Goal: Information Seeking & Learning: Learn about a topic

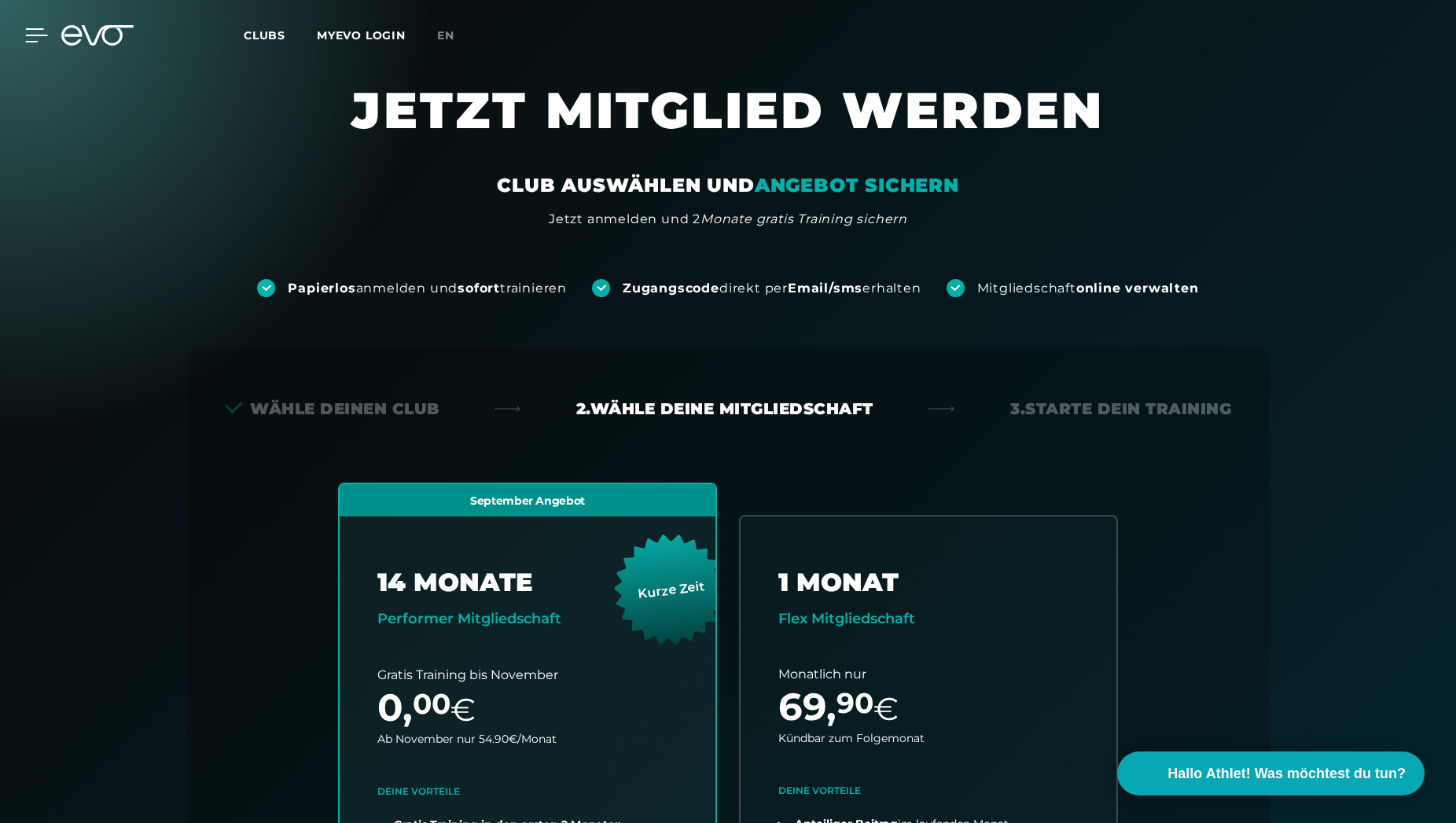
click at [25, 41] on div at bounding box center [24, 35] width 47 height 14
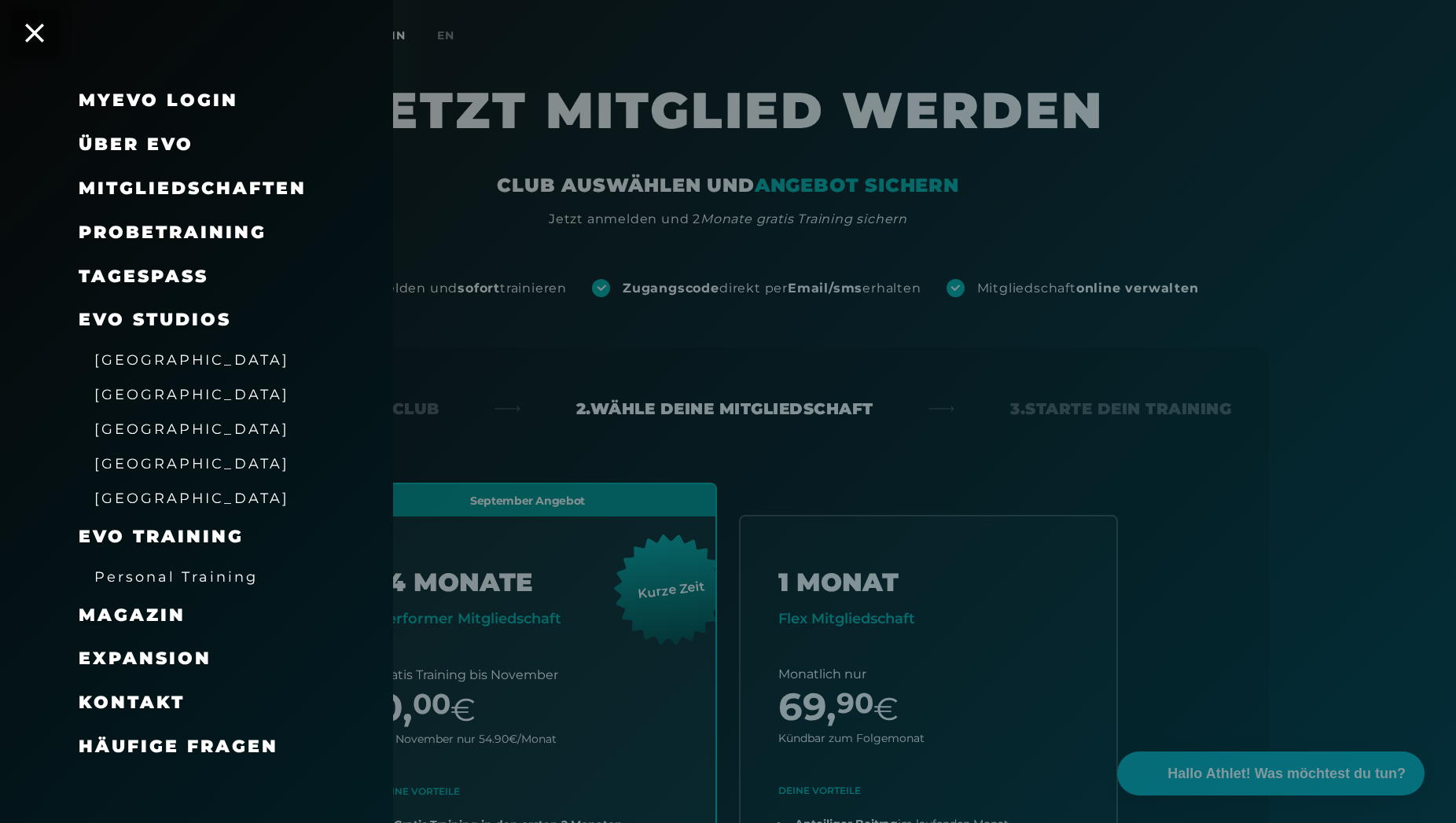
click at [187, 273] on link "TAGESPASS" at bounding box center [143, 277] width 130 height 21
click at [131, 401] on span "[GEOGRAPHIC_DATA]" at bounding box center [192, 393] width 195 height 16
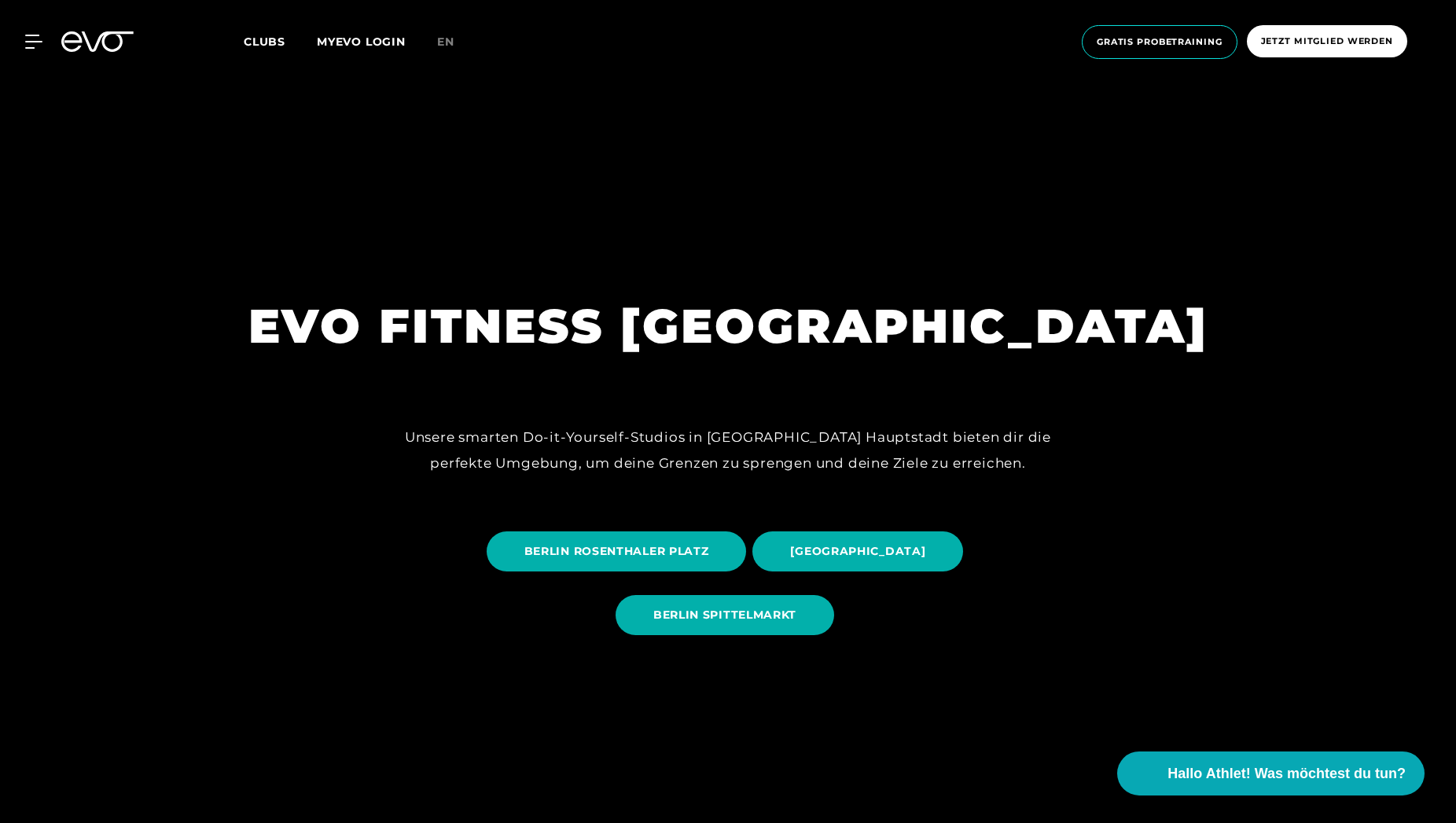
scroll to position [142, 0]
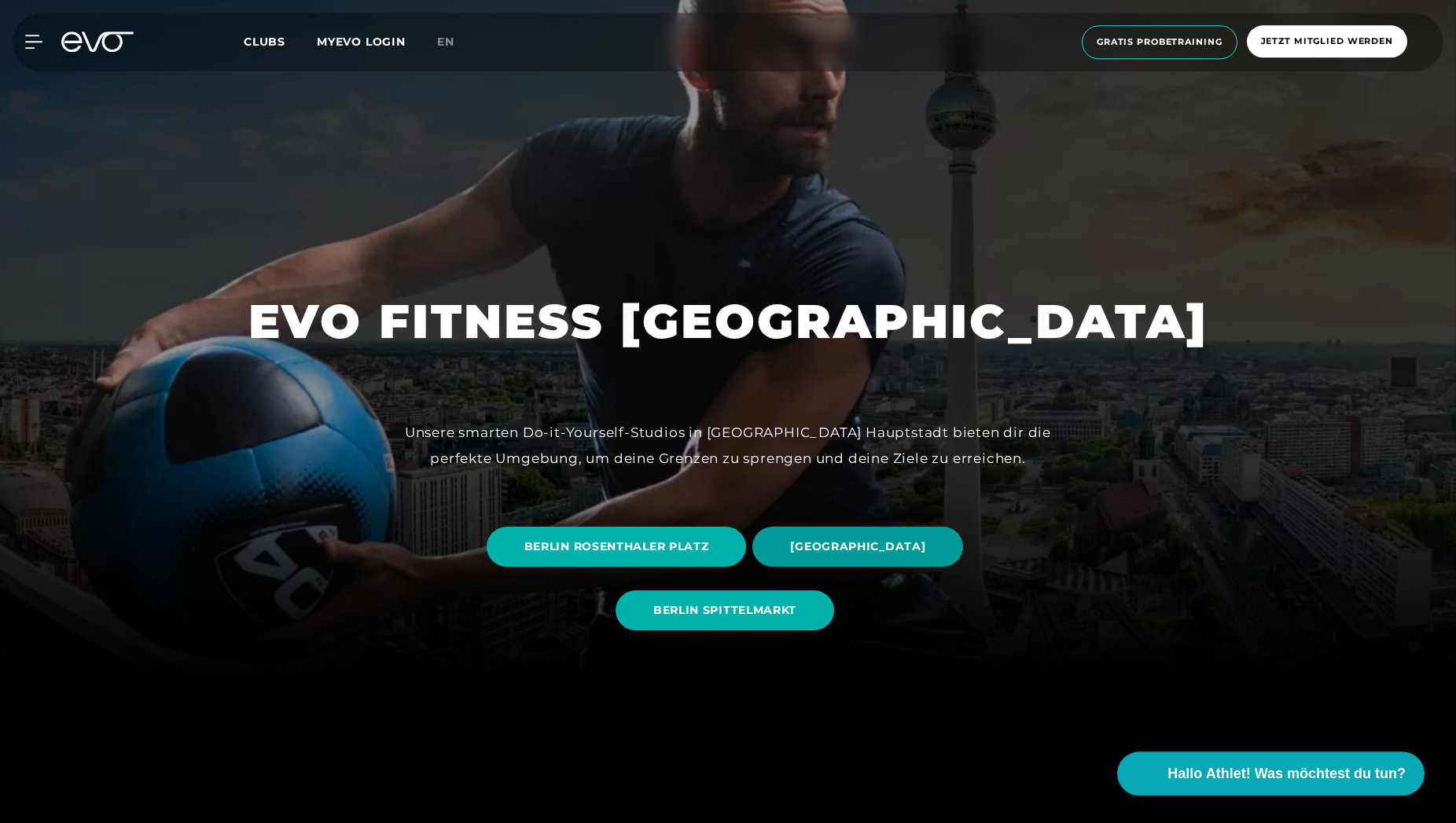
click at [890, 565] on span "[GEOGRAPHIC_DATA]" at bounding box center [857, 547] width 210 height 40
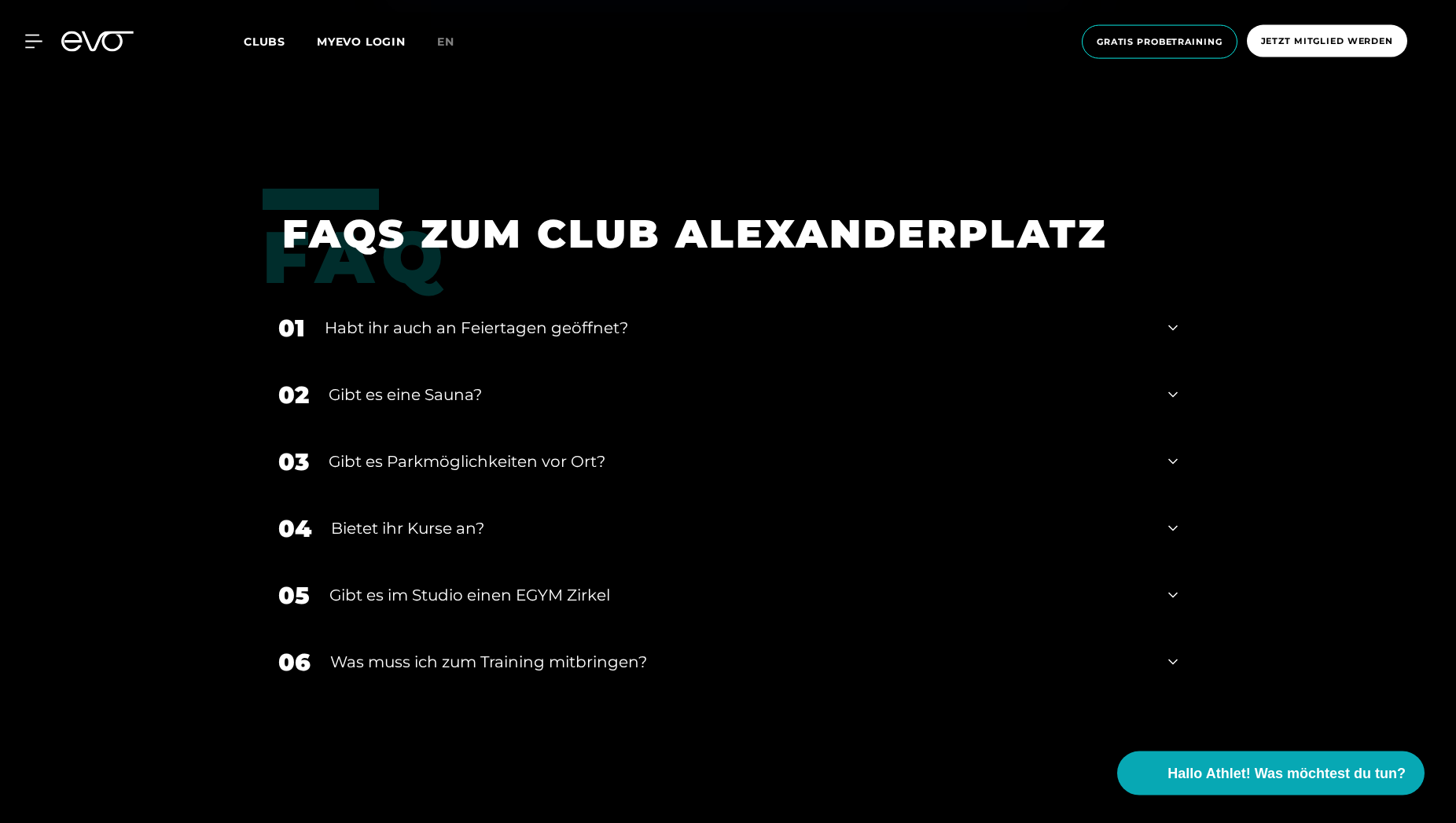
scroll to position [5988, 0]
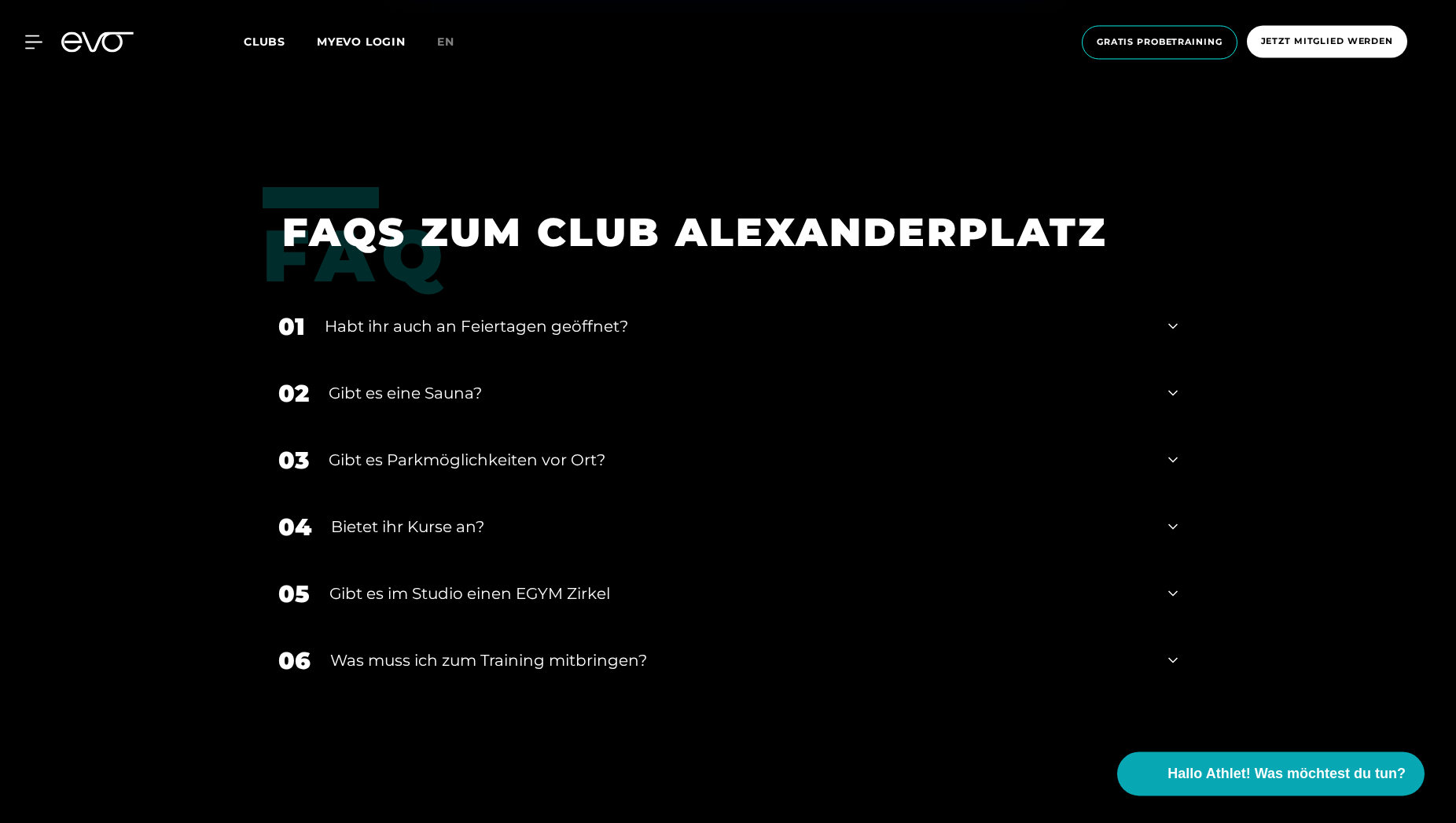
click at [648, 323] on div "Habt ihr auch an Feiertagen geöffnet?" at bounding box center [736, 326] width 824 height 24
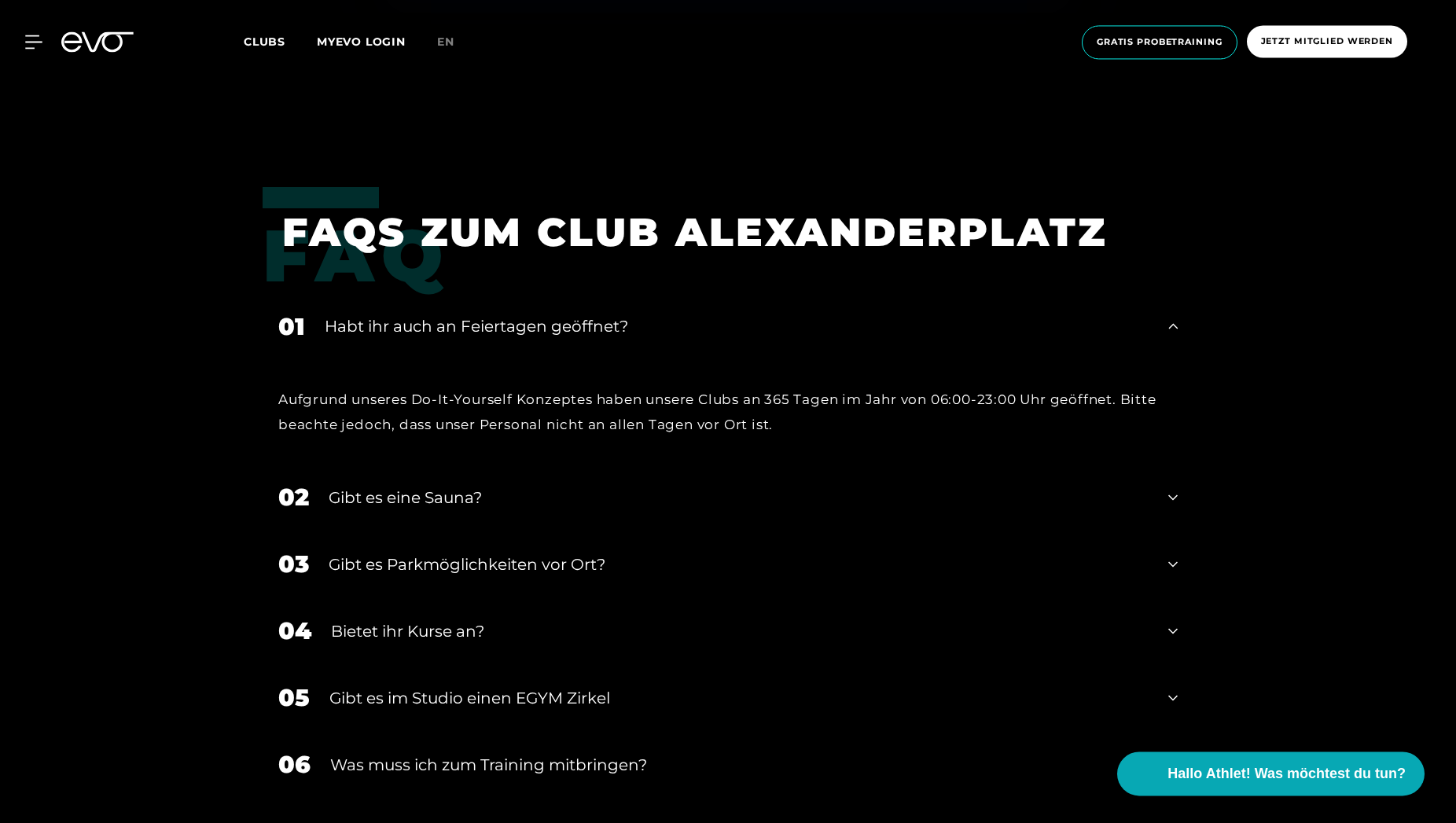
click at [475, 514] on div "02 Gibt es eine Sauna?" at bounding box center [727, 498] width 931 height 67
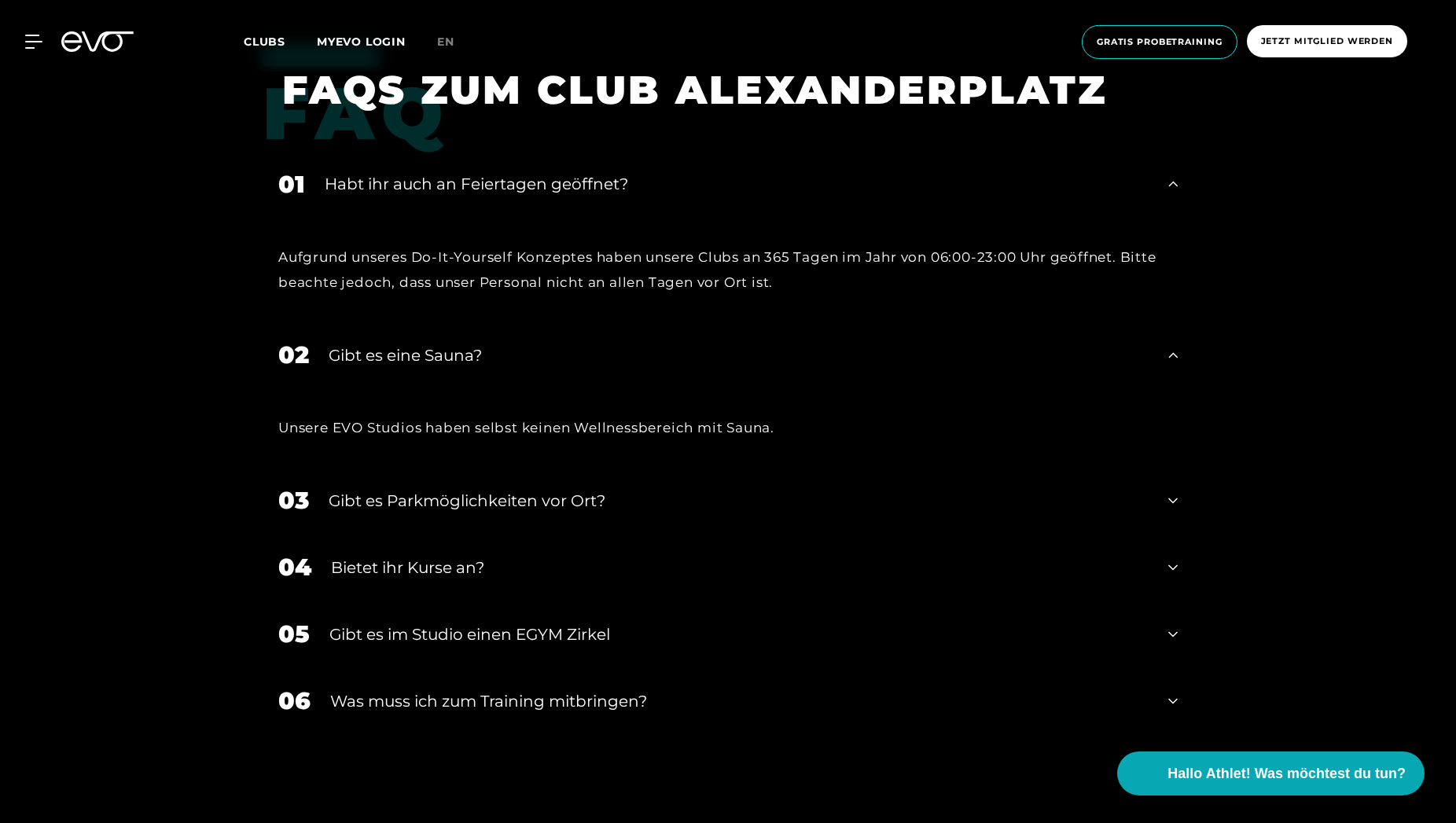
scroll to position [6130, 0]
click at [479, 497] on div "Gibt es Parkmöglichkeiten vor Ort?" at bounding box center [738, 500] width 820 height 24
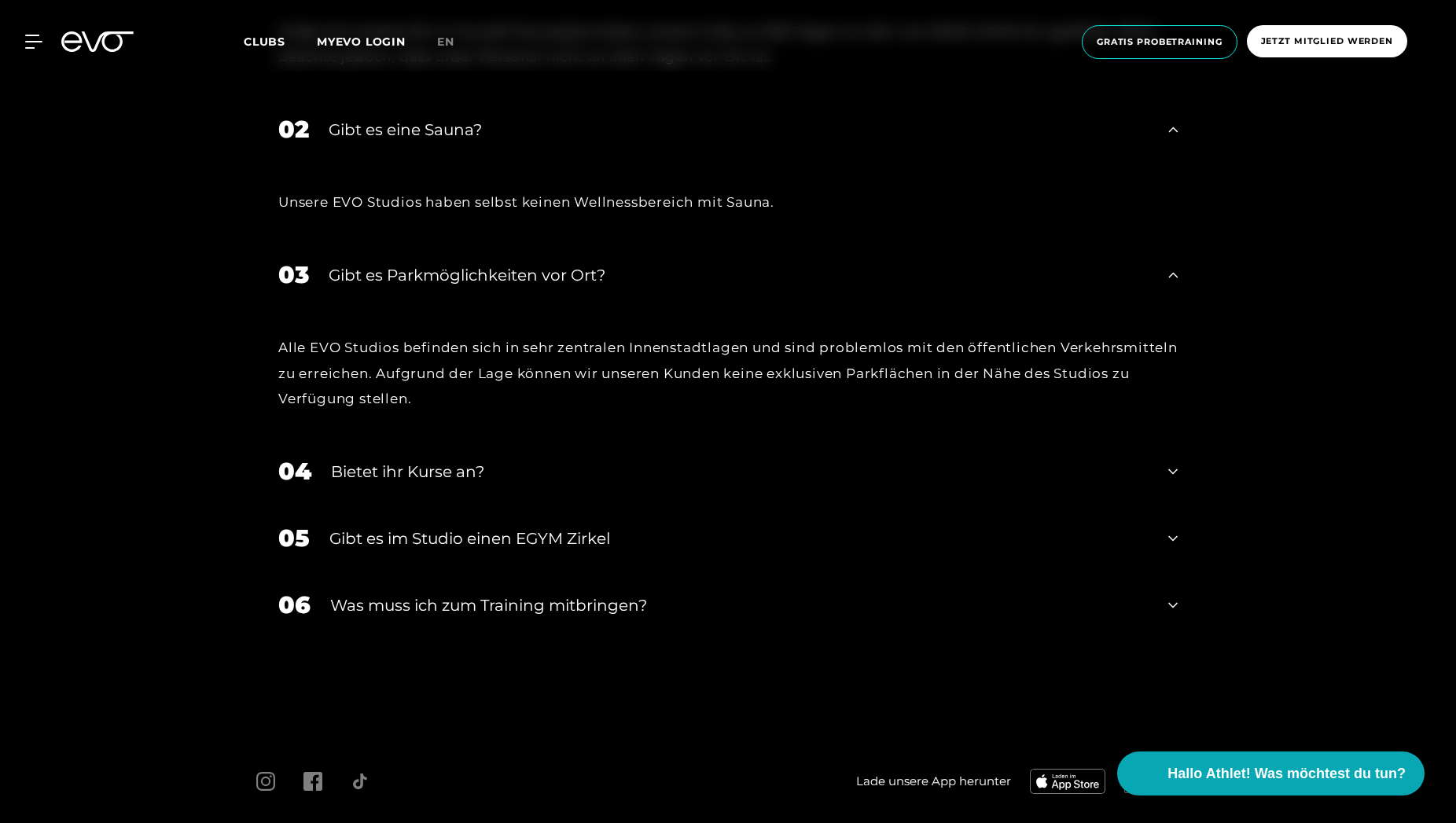
scroll to position [6357, 0]
click at [473, 478] on div "Bietet ihr Kurse an?" at bounding box center [739, 470] width 818 height 24
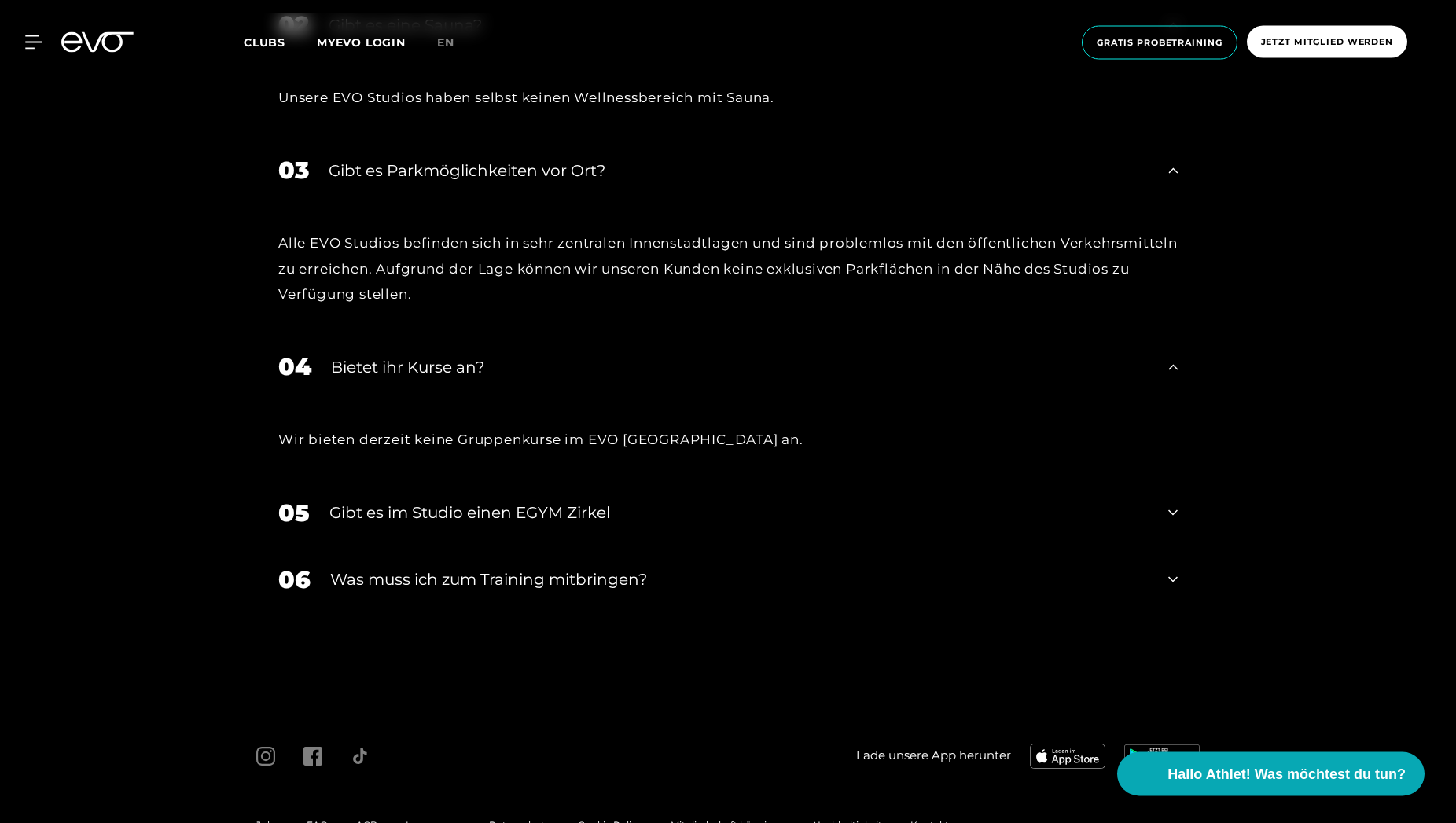
scroll to position [6461, 0]
click at [489, 523] on div "Gibt es im Studio einen EGYM Zirkel" at bounding box center [739, 512] width 819 height 24
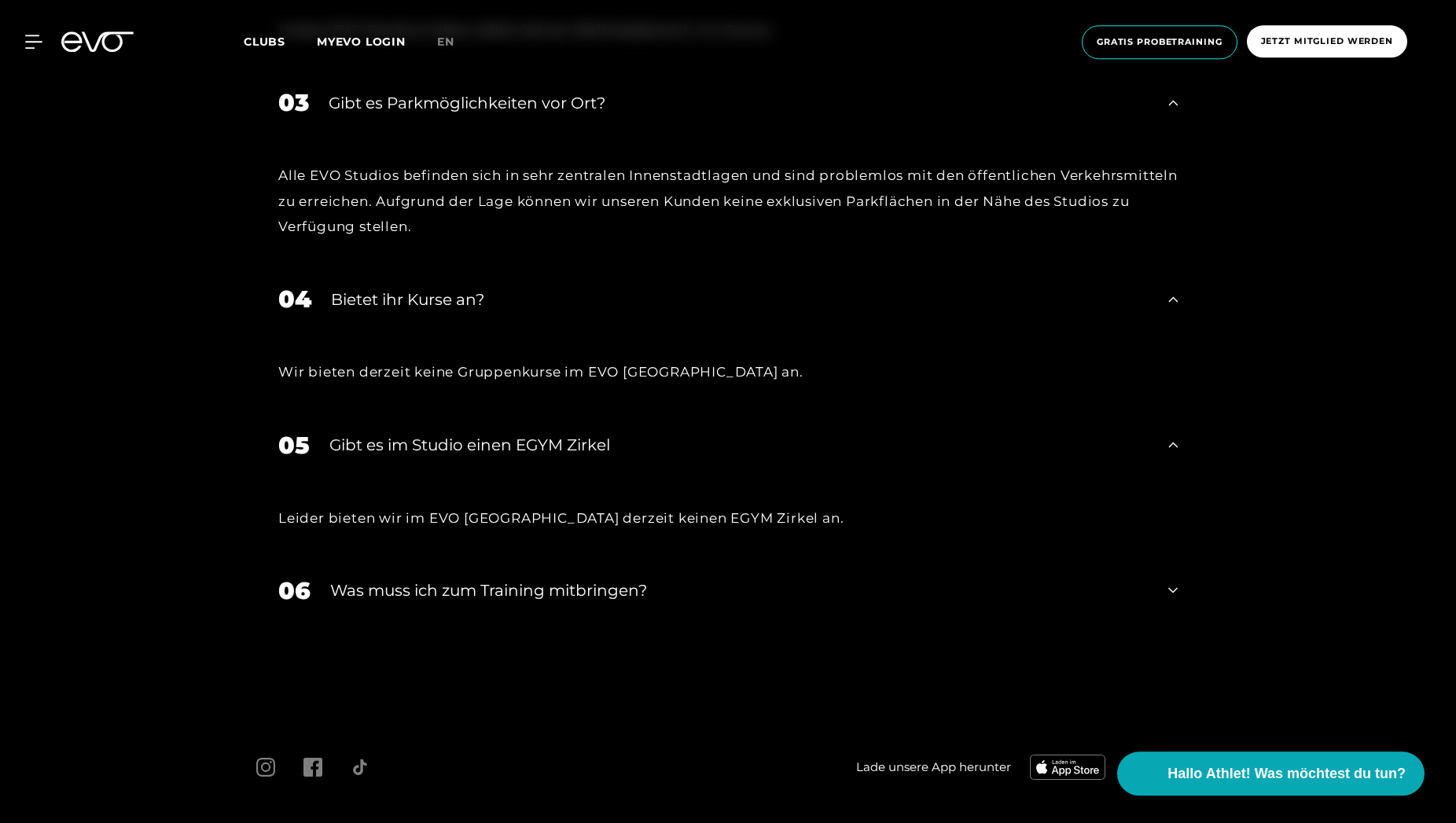
scroll to position [6593, 0]
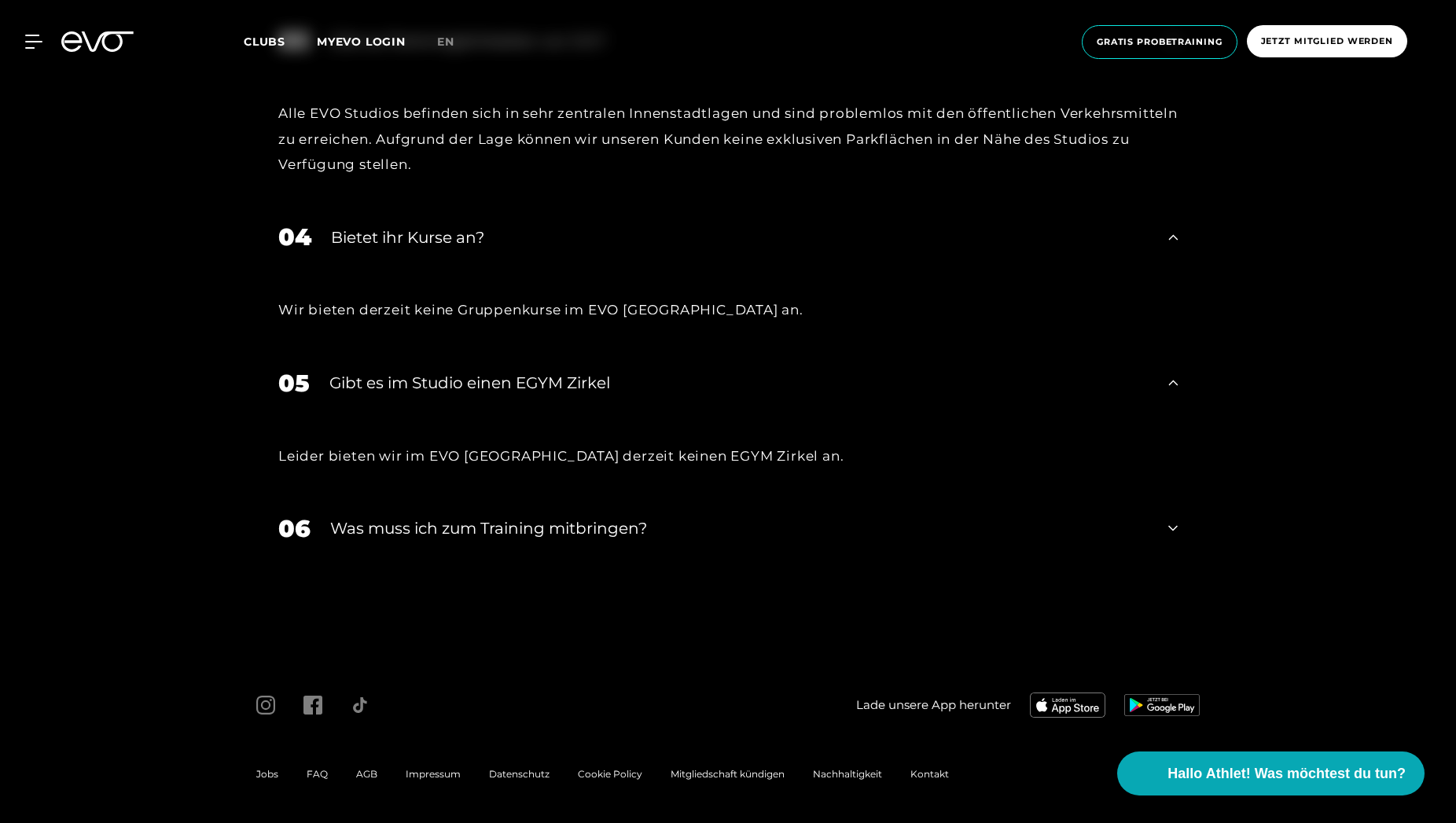
click at [483, 536] on div "Was muss ich zum Training mitbringen?" at bounding box center [739, 528] width 818 height 24
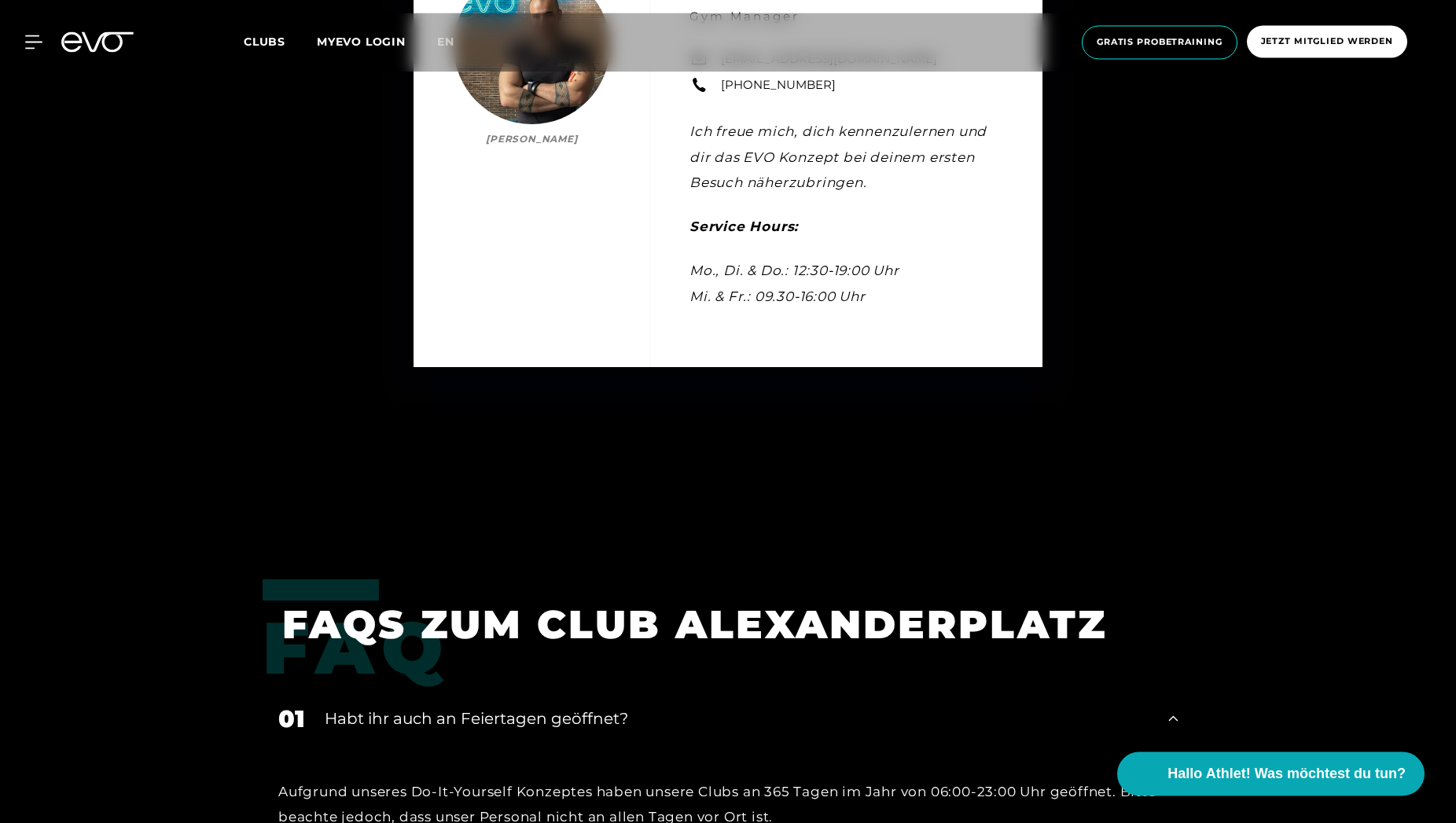
scroll to position [5394, 0]
